Goal: Task Accomplishment & Management: Manage account settings

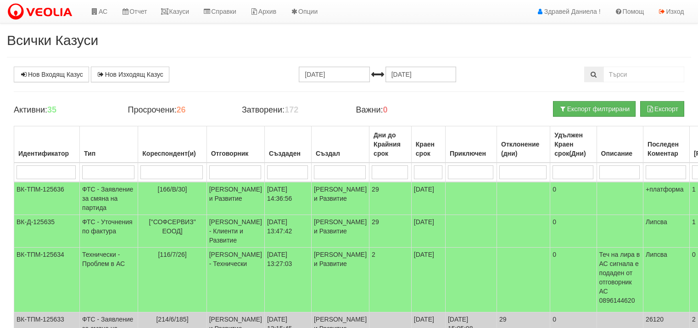
scroll to position [46, 0]
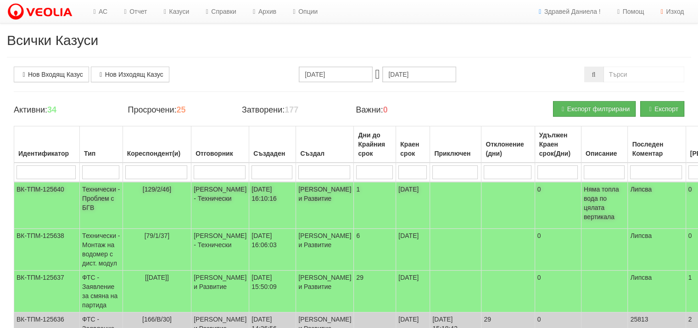
click at [213, 191] on td "[PERSON_NAME] - Технически" at bounding box center [220, 205] width 58 height 47
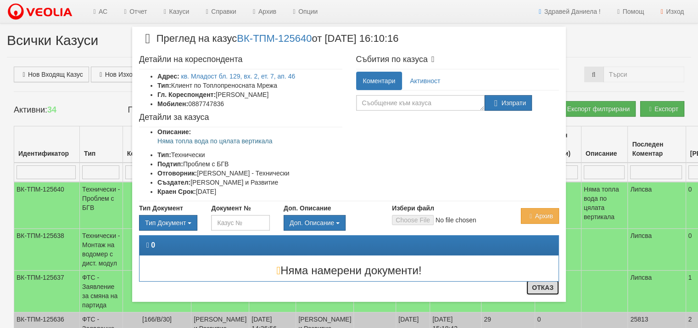
click at [538, 289] on button "Отказ" at bounding box center [543, 287] width 33 height 15
